Goal: Task Accomplishment & Management: Manage account settings

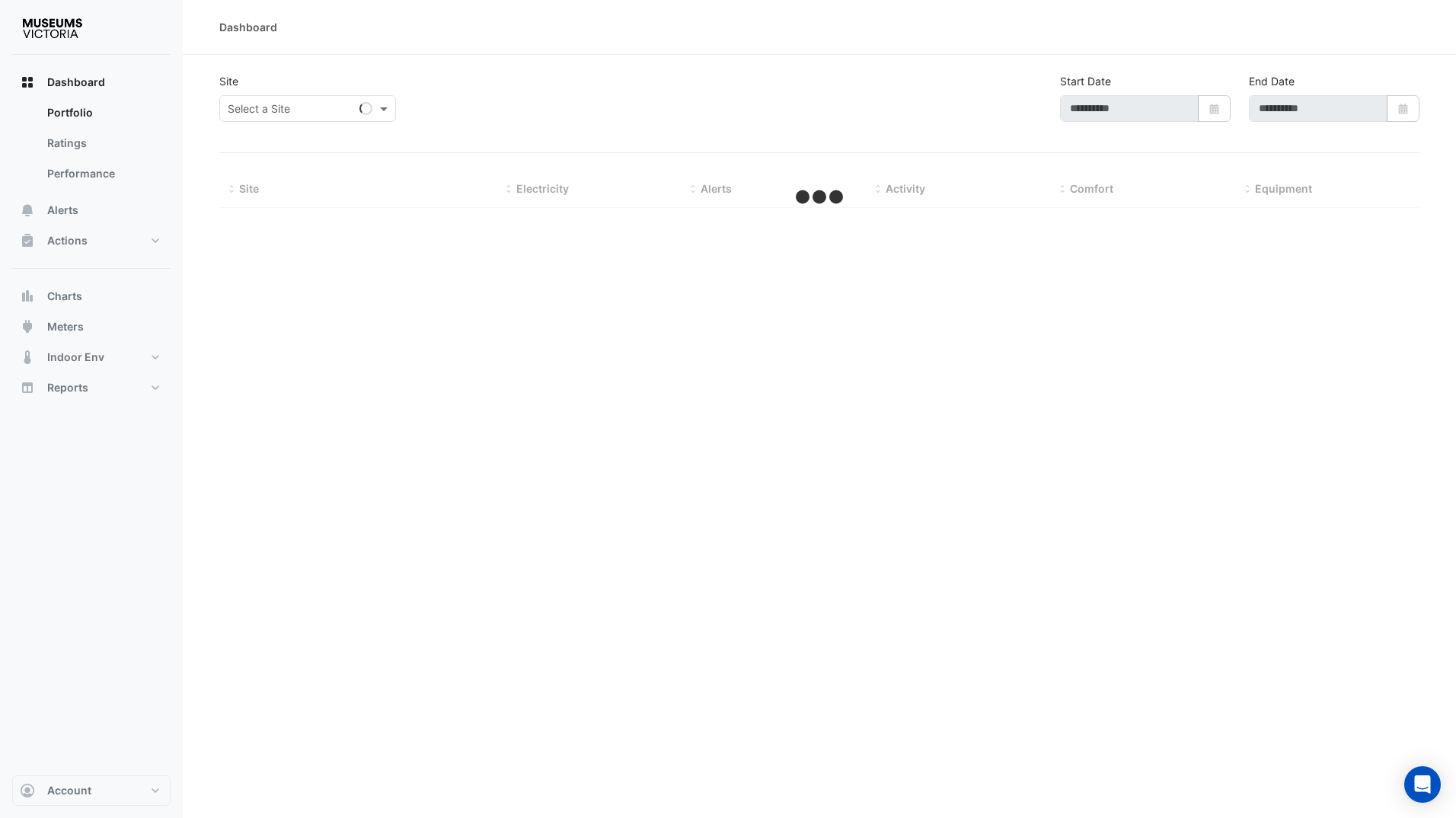
type input "**********"
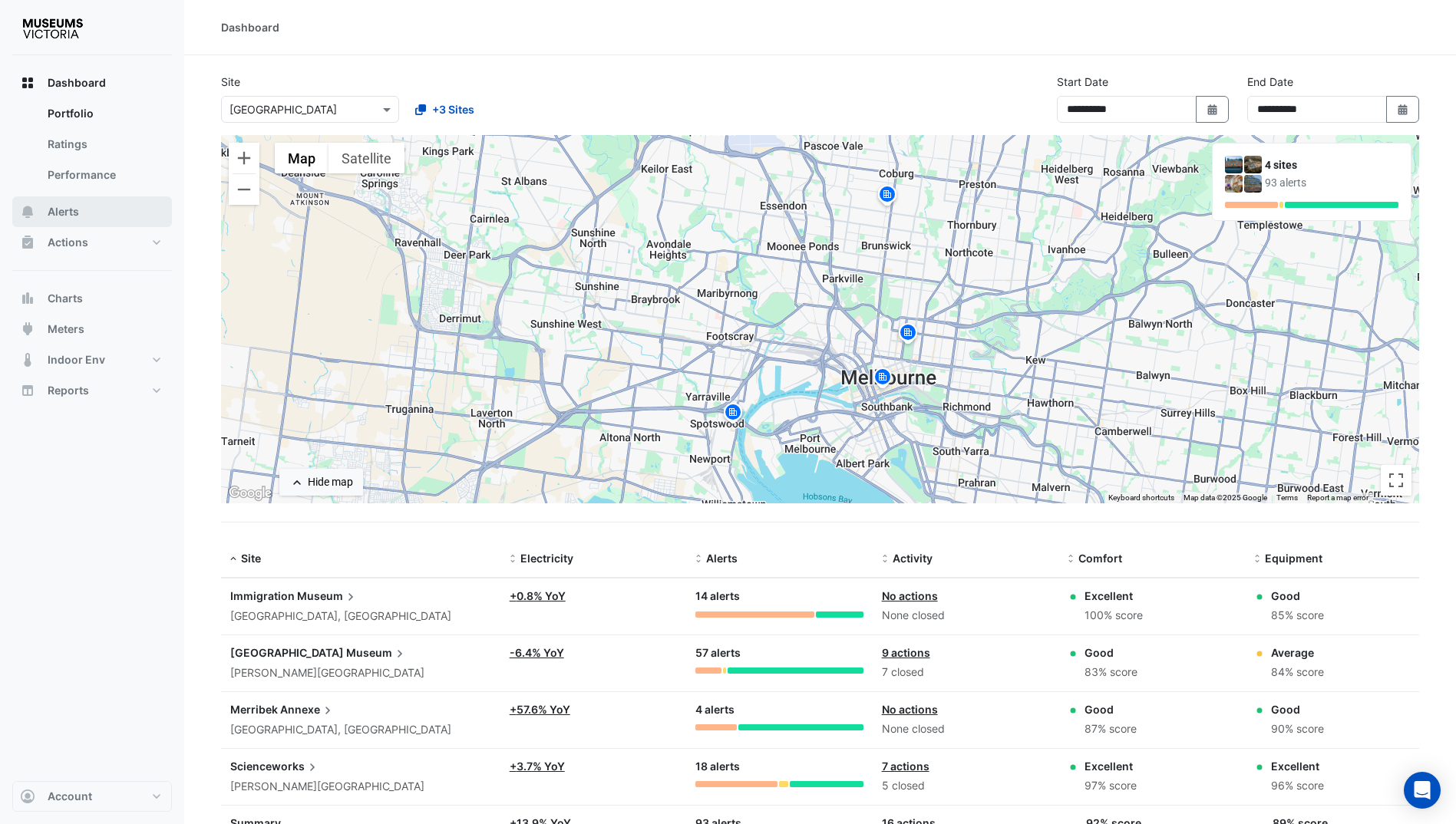
click at [95, 220] on button "Alerts" at bounding box center [92, 212] width 160 height 31
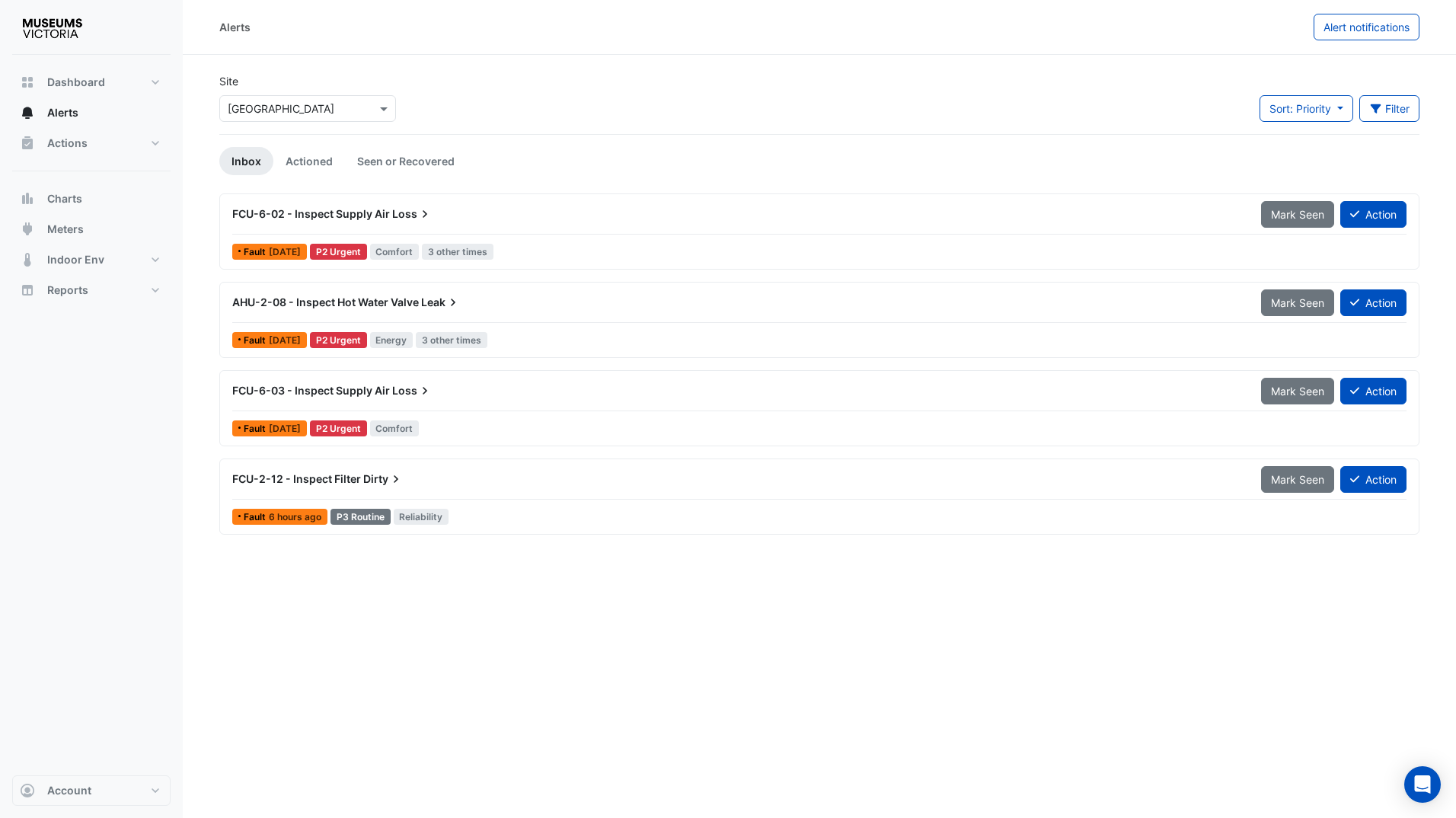
click at [307, 110] on input "text" at bounding box center [292, 109] width 130 height 16
click at [587, 111] on div "Site Select a Site × [GEOGRAPHIC_DATA] [GEOGRAPHIC_DATA] [GEOGRAPHIC_DATA] [GEO…" at bounding box center [820, 103] width 1219 height 61
click at [325, 153] on link "Actioned" at bounding box center [308, 161] width 71 height 28
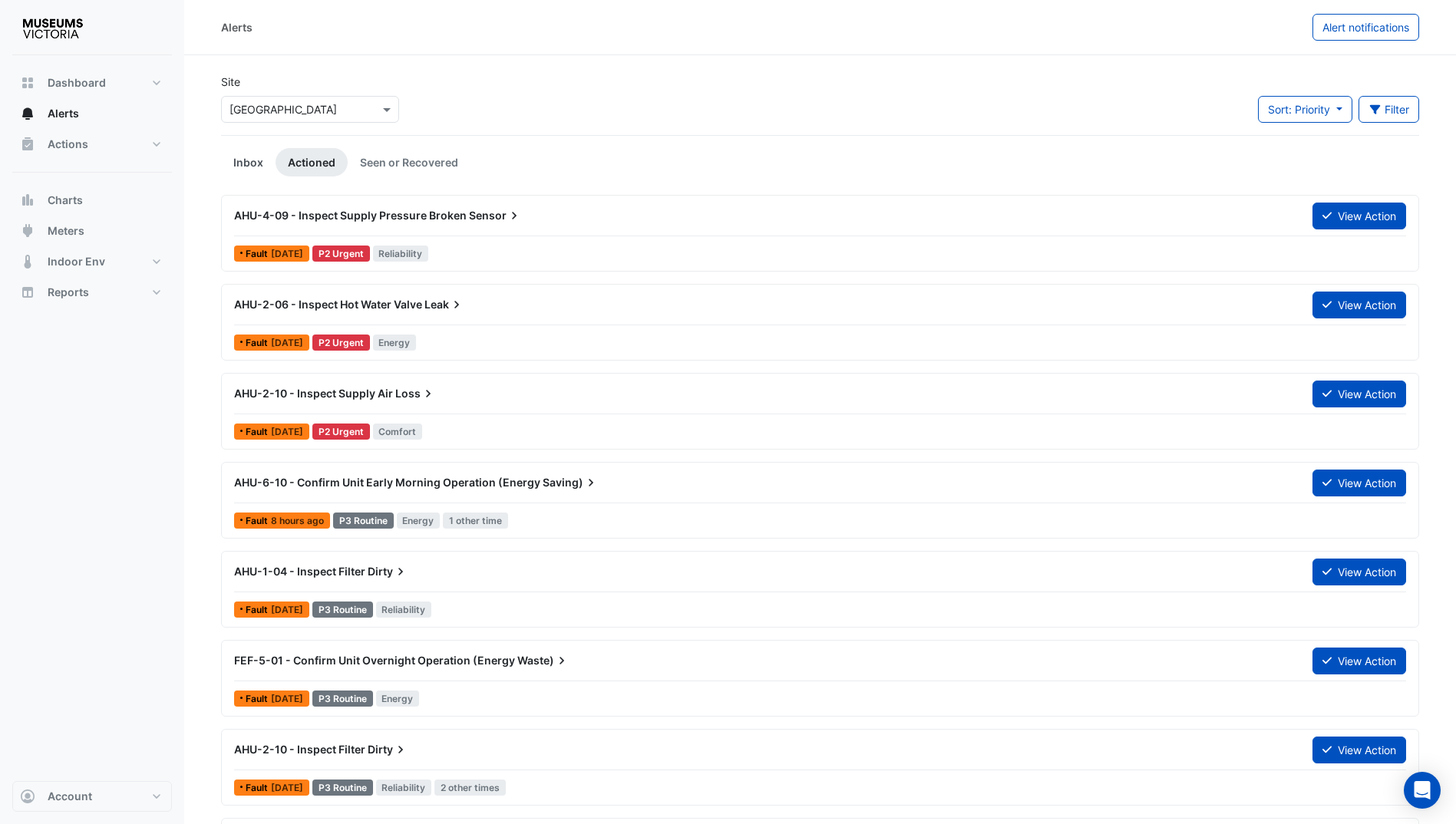
click at [260, 157] on link "Inbox" at bounding box center [248, 162] width 54 height 28
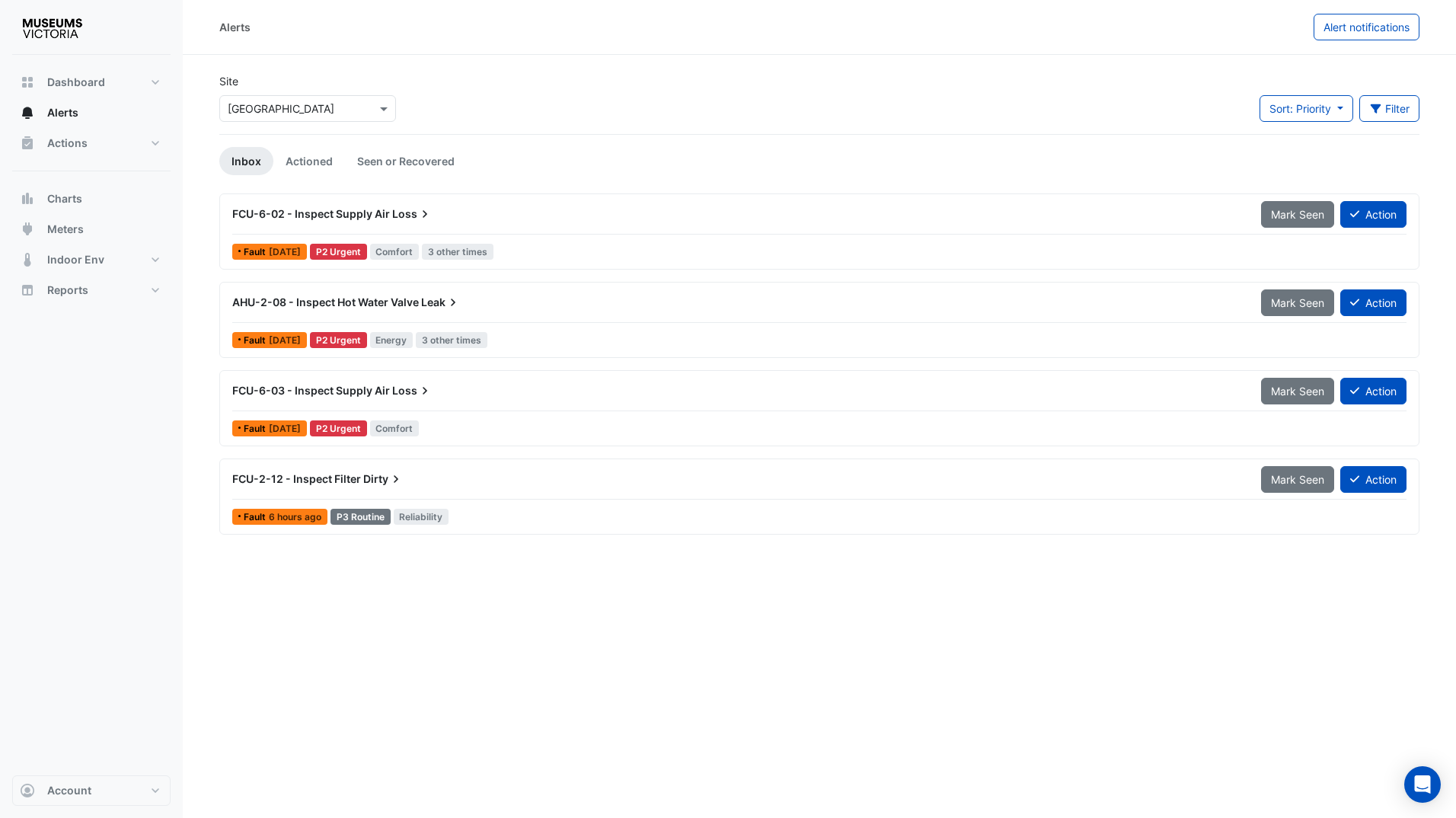
click at [425, 488] on div "FCU-2-12 - Inspect Filter Dirty" at bounding box center [737, 479] width 1029 height 28
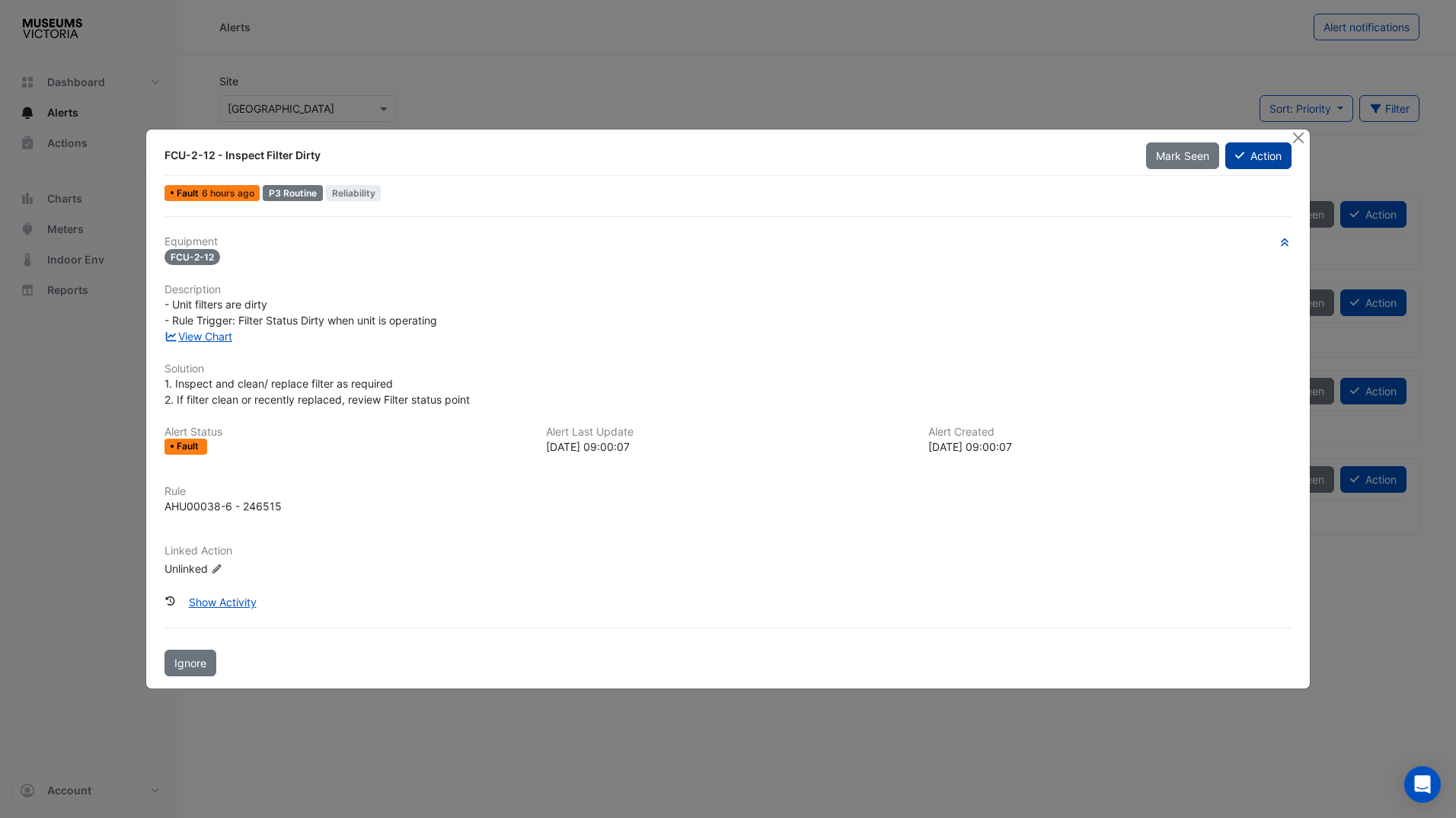
click at [1249, 166] on button "Action" at bounding box center [1258, 156] width 66 height 27
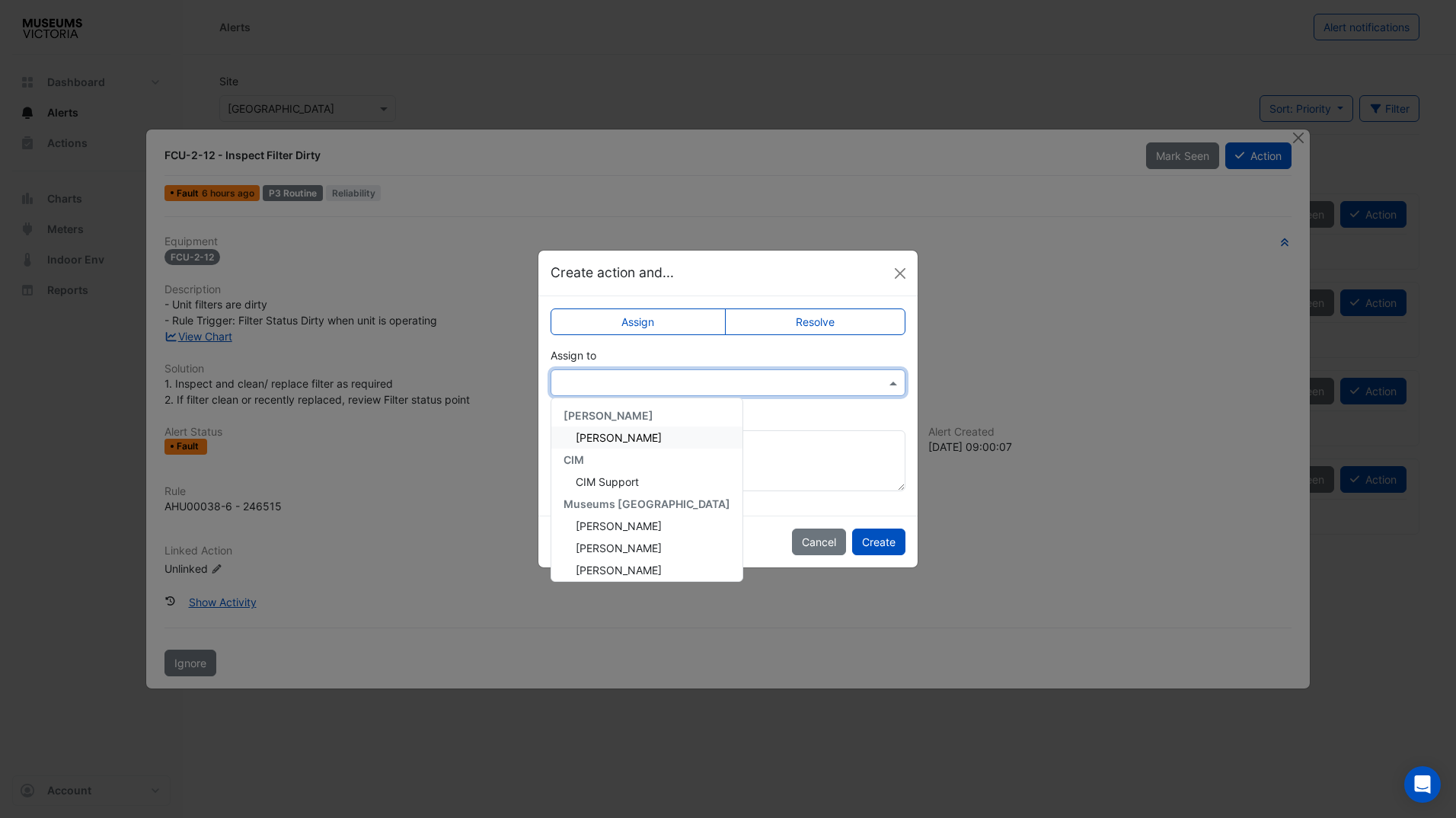
click at [827, 384] on input "text" at bounding box center [713, 384] width 308 height 16
click at [643, 517] on div "[PERSON_NAME]" at bounding box center [647, 528] width 191 height 22
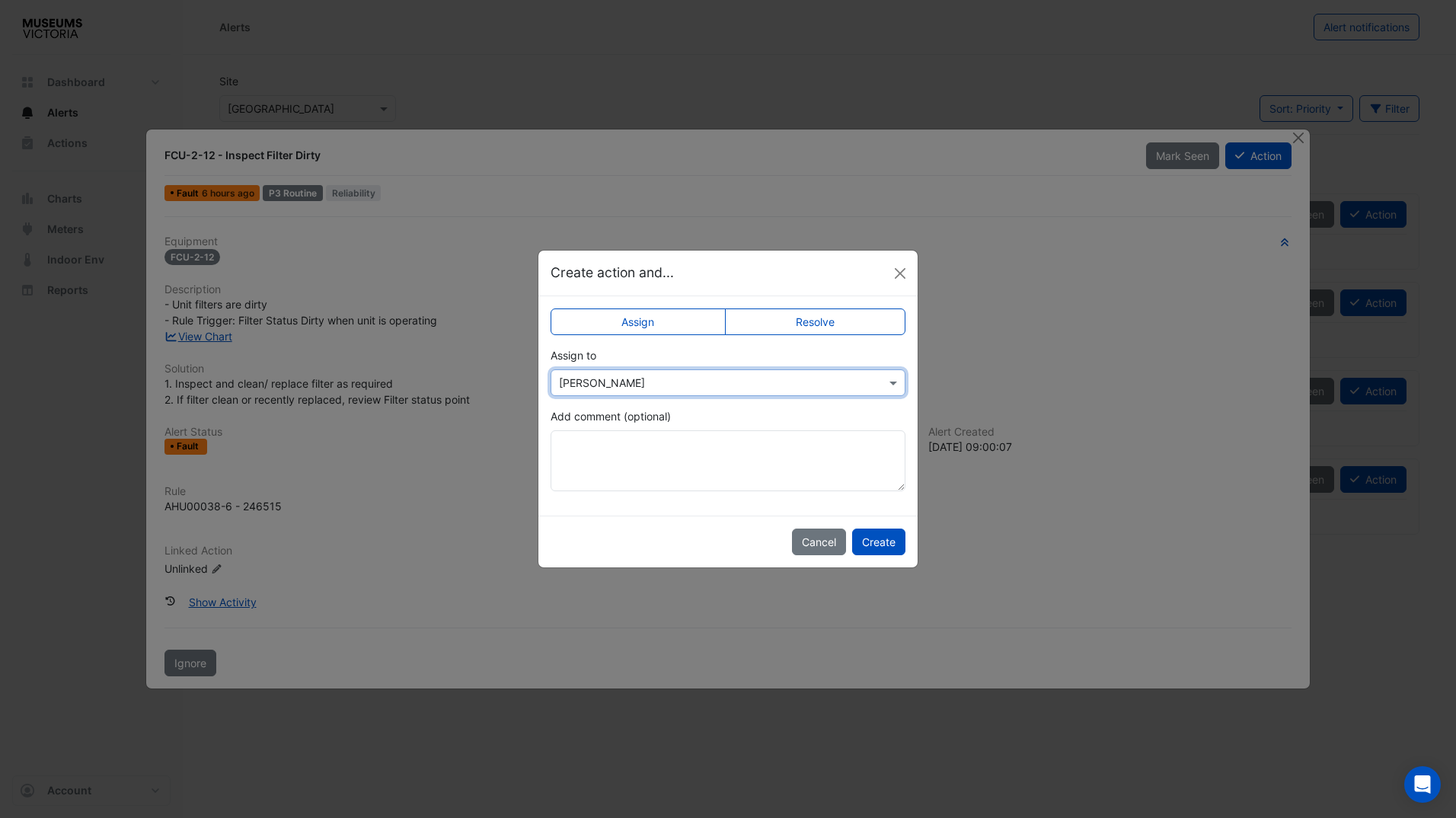
click at [645, 371] on div "× [PERSON_NAME]" at bounding box center [728, 383] width 355 height 27
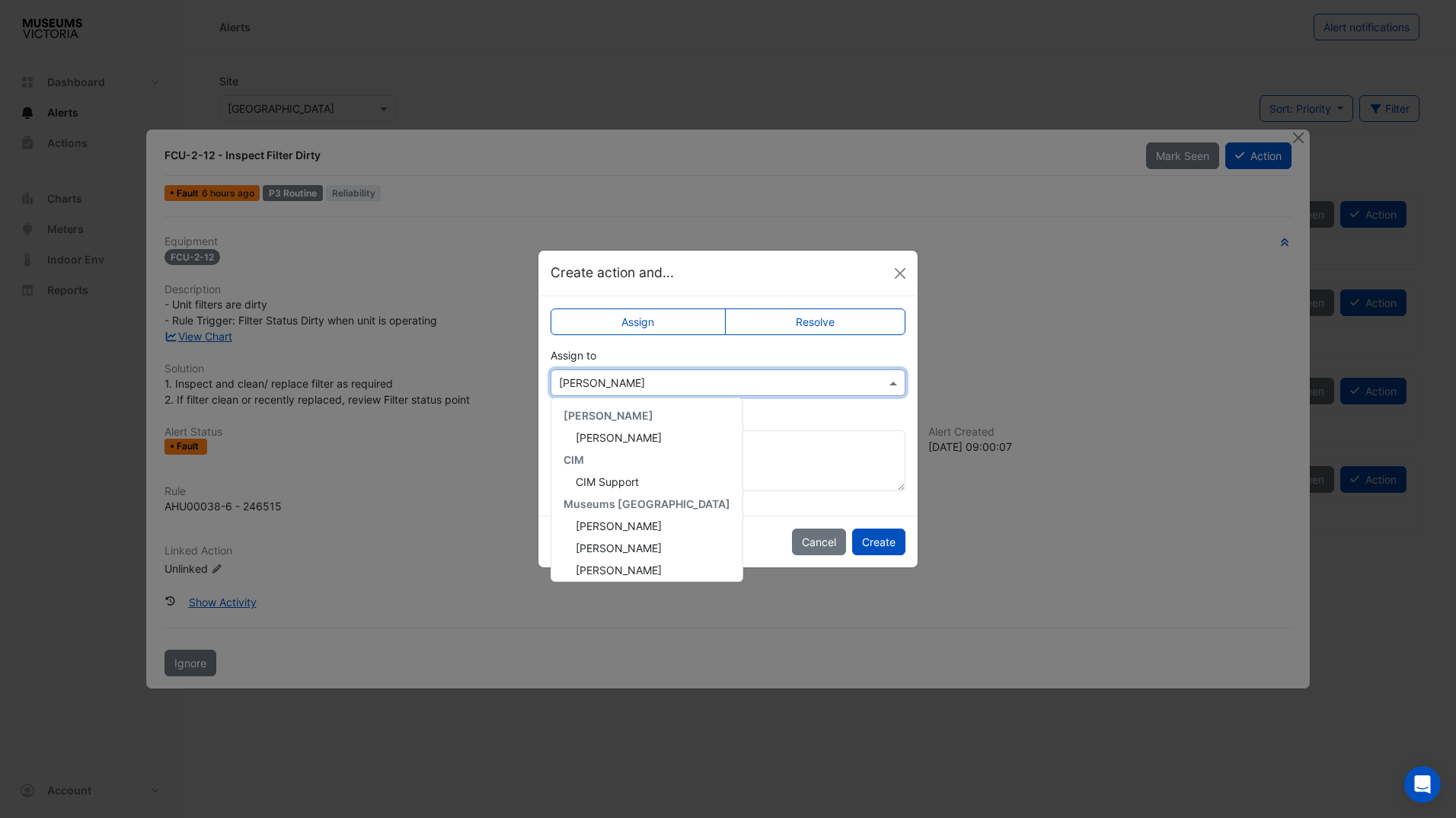
scroll to position [183, 0]
click at [633, 483] on div "[PERSON_NAME]" at bounding box center [647, 475] width 191 height 22
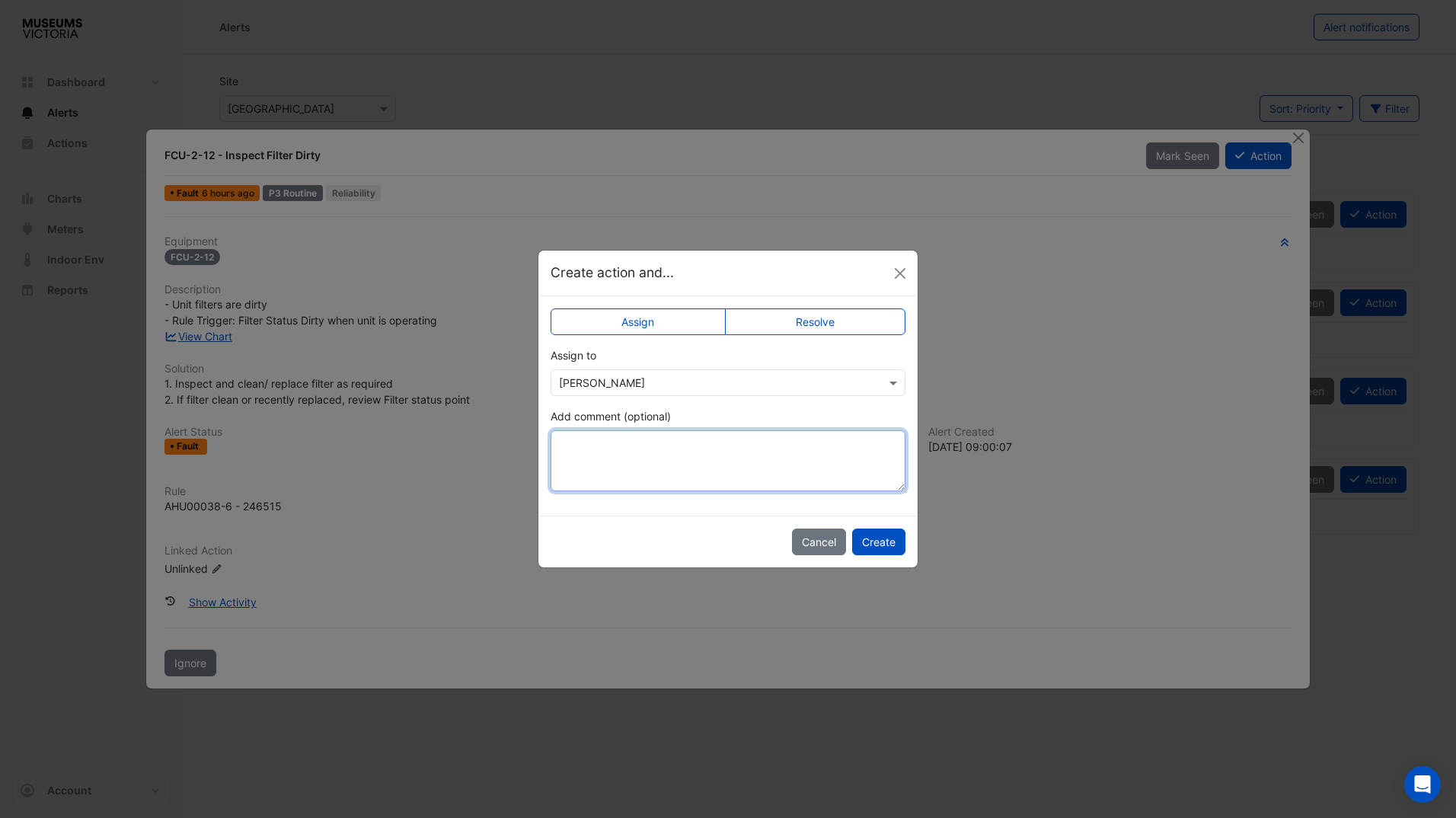
click at [657, 477] on textarea "Add comment (optional)" at bounding box center [728, 460] width 355 height 61
type textarea "*"
type textarea "**********"
click at [882, 547] on button "Create" at bounding box center [878, 542] width 53 height 27
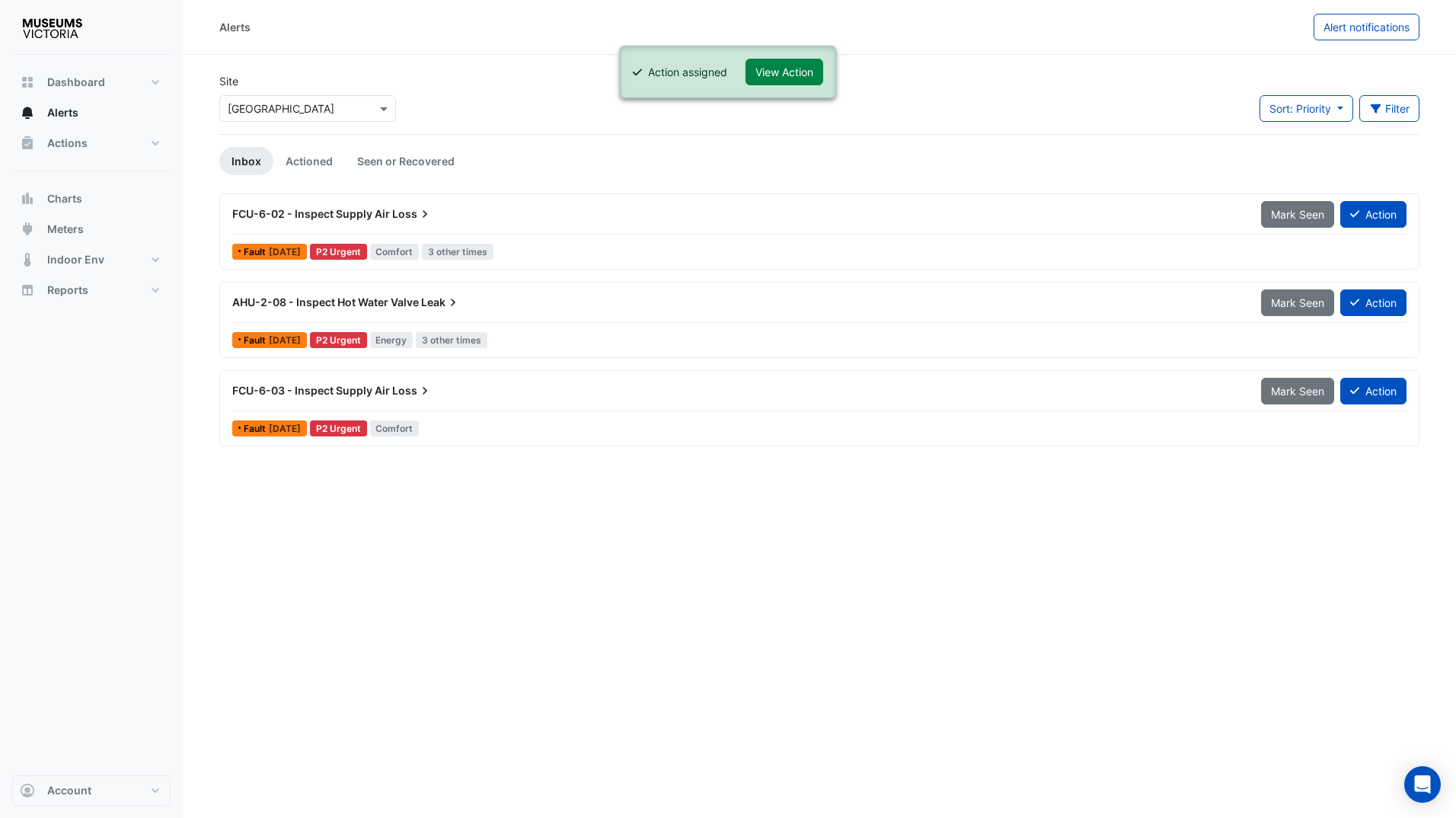
click at [374, 213] on span "FCU-6-02 - Inspect Supply Air" at bounding box center [311, 213] width 158 height 12
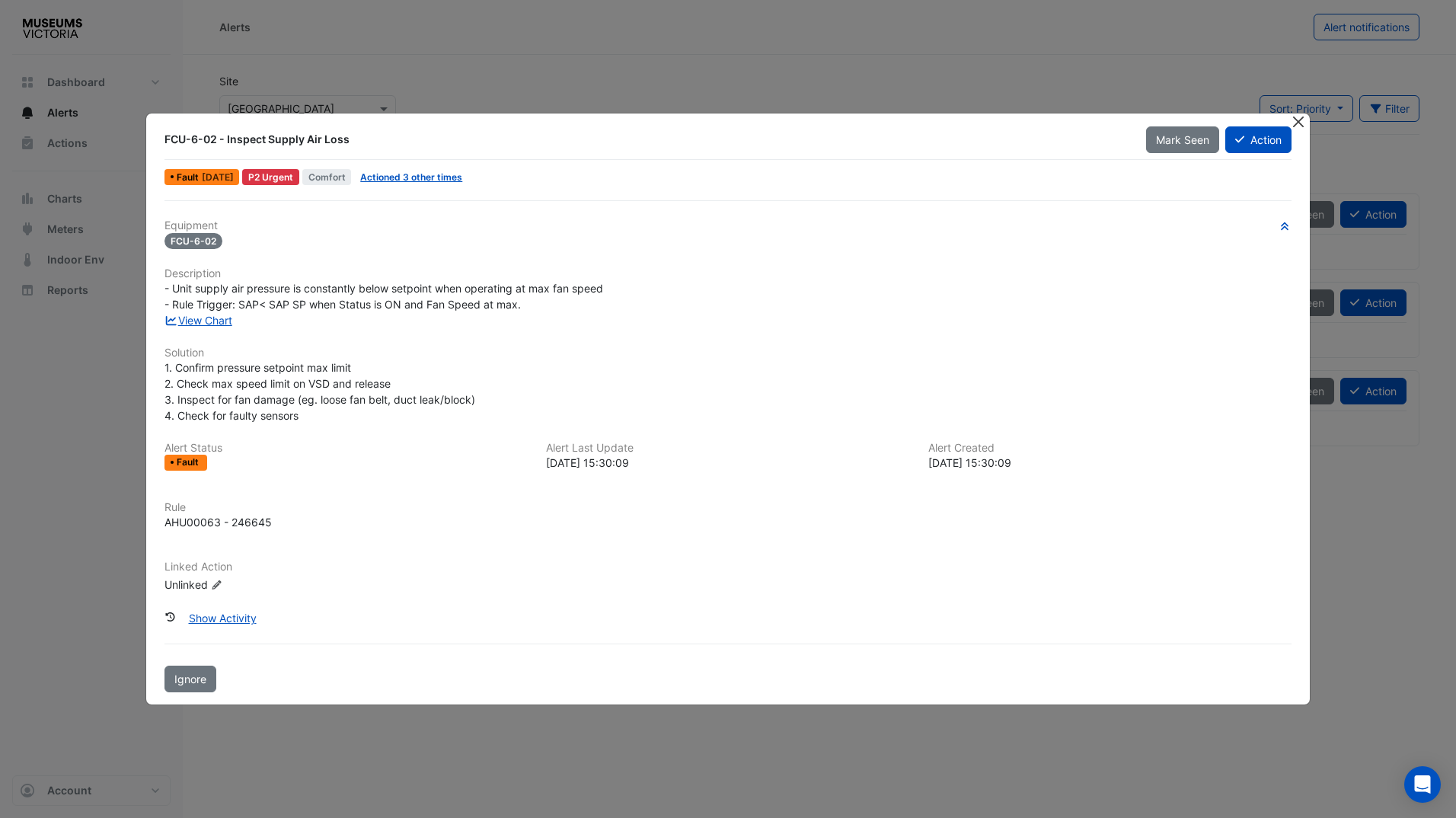
click at [1304, 126] on button "Close" at bounding box center [1298, 121] width 16 height 16
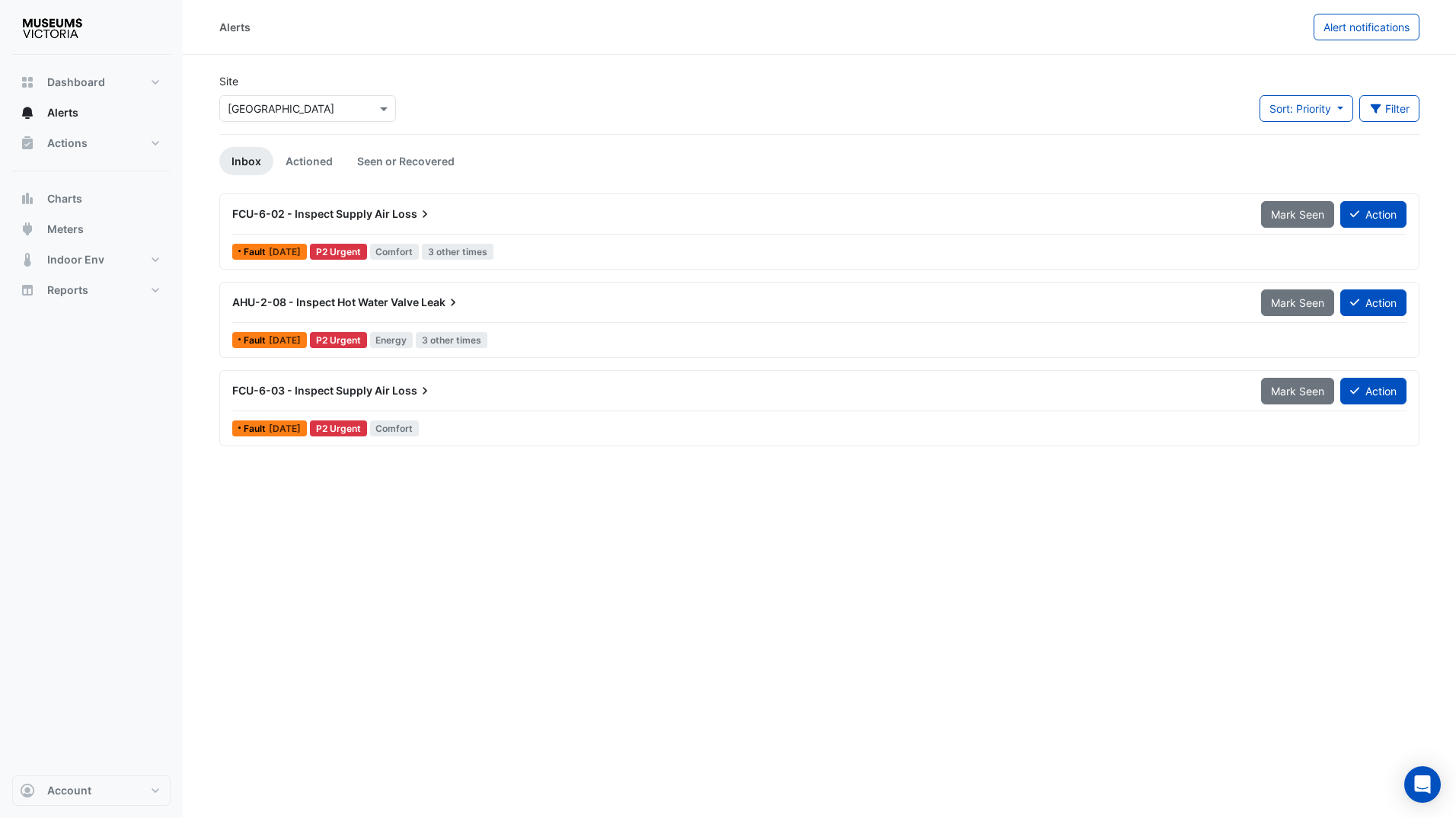
click at [679, 611] on div "Alerts Alert notifications Site Select a Site × [GEOGRAPHIC_DATA] Sort: Priorit…" at bounding box center [819, 409] width 1273 height 818
